Goal: Find specific page/section: Find specific page/section

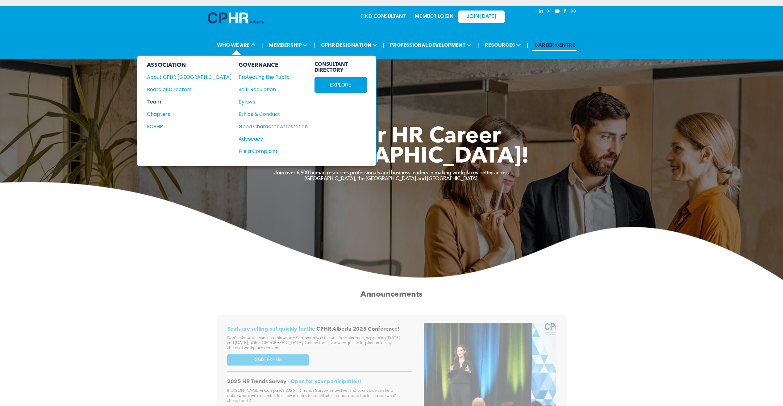
click at [159, 101] on div "Team" at bounding box center [185, 102] width 77 height 8
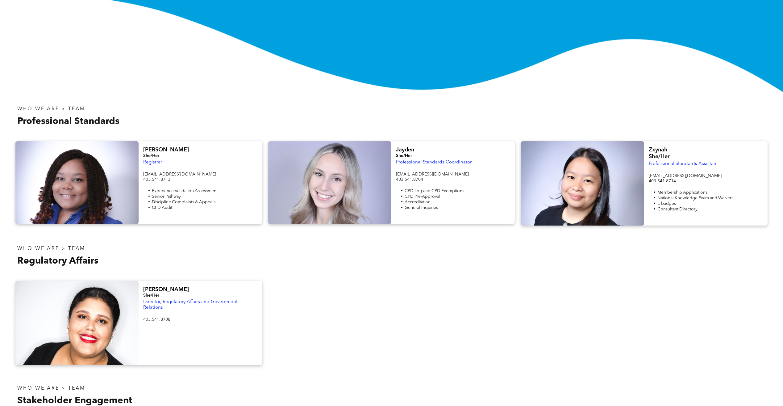
scroll to position [150, 0]
